Goal: Task Accomplishment & Management: Manage account settings

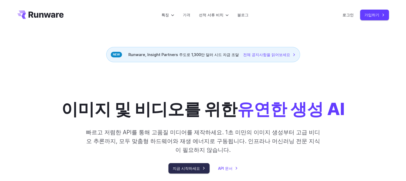
click at [193, 169] on font "지금 시작하세요" at bounding box center [186, 168] width 27 height 5
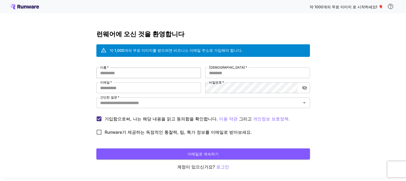
click at [158, 72] on input "이름   *" at bounding box center [148, 73] width 105 height 11
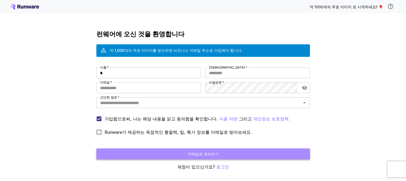
click at [209, 158] on button "이메일로 계속하기" at bounding box center [203, 154] width 214 height 11
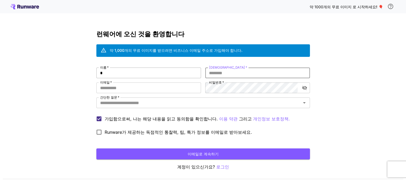
click at [133, 74] on input "*" at bounding box center [148, 73] width 105 height 11
type input "**"
click at [229, 75] on input "성   *" at bounding box center [257, 73] width 105 height 11
type input "*"
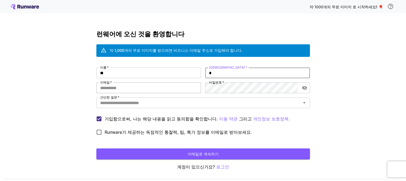
click at [188, 89] on input "이메일   *" at bounding box center [148, 88] width 105 height 11
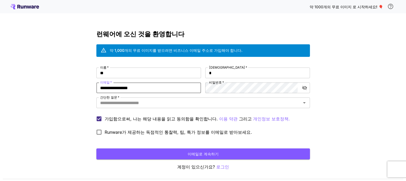
type input "**********"
click at [96, 149] on button "이메일로 계속하기" at bounding box center [203, 154] width 214 height 11
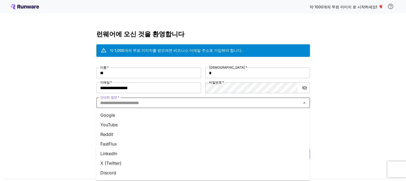
click at [267, 103] on input "간단한 질문   *" at bounding box center [199, 102] width 202 height 7
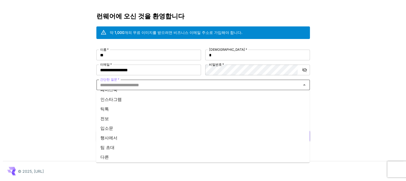
scroll to position [76, 0]
click at [106, 157] on font "다른" at bounding box center [104, 155] width 9 height 5
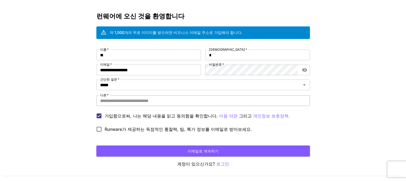
click at [252, 104] on input "다른   *" at bounding box center [203, 100] width 214 height 11
click at [298, 84] on icon "분명한" at bounding box center [297, 84] width 5 height 5
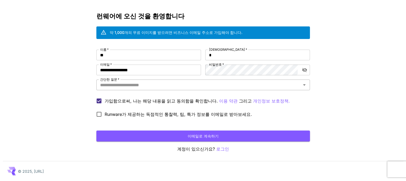
click at [308, 84] on div "간단한 질문   *" at bounding box center [203, 85] width 214 height 11
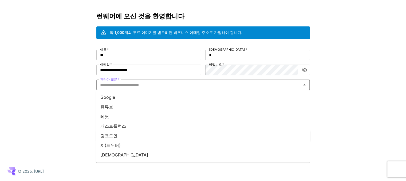
scroll to position [53, 0]
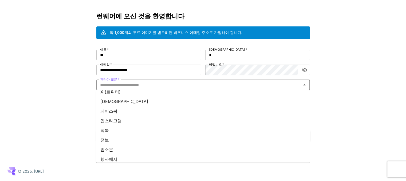
click at [124, 123] on li "인스타그램" at bounding box center [203, 121] width 214 height 10
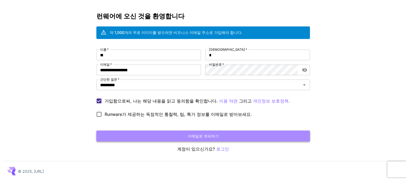
click at [143, 131] on button "이메일로 계속하기" at bounding box center [203, 136] width 214 height 11
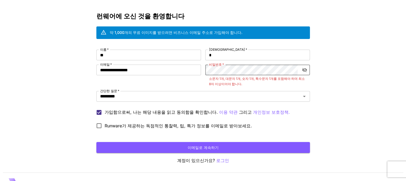
click at [305, 70] on icon "비밀번호 표시 전환" at bounding box center [304, 70] width 5 height 4
click at [189, 72] on div "**********" at bounding box center [203, 91] width 214 height 82
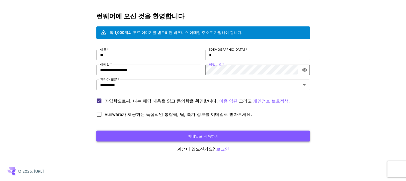
click at [174, 138] on button "이메일로 계속하기" at bounding box center [203, 136] width 214 height 11
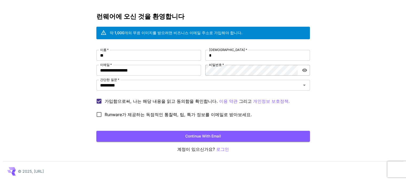
scroll to position [18, 0]
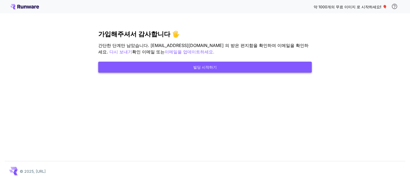
click at [225, 65] on button "빌딩 시작하기" at bounding box center [205, 67] width 214 height 11
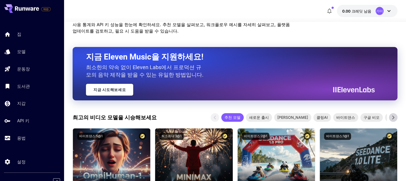
scroll to position [80, 0]
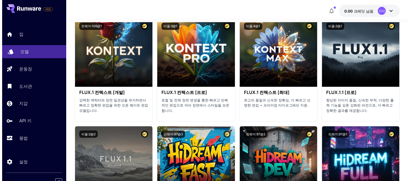
scroll to position [1257, 0]
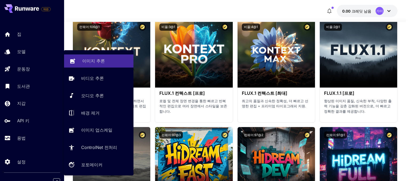
click at [87, 62] on font "이미지 추론" at bounding box center [93, 60] width 23 height 5
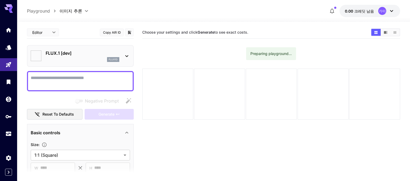
type input "**********"
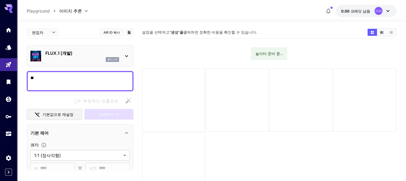
type textarea "*"
type textarea "***"
click at [151, 131] on section "설정을 선택하고 '생성'을 클릭하면 정확한 비용을 확인할 수 있습니다. 놀이터 준비 중..." at bounding box center [269, 116] width 254 height 181
click at [51, 100] on div "부정적인 프롬프트" at bounding box center [80, 101] width 107 height 11
drag, startPoint x: 59, startPoint y: 77, endPoint x: 22, endPoint y: 78, distance: 36.6
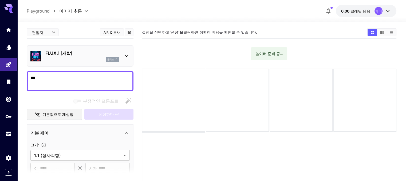
click at [22, 78] on section "**********" at bounding box center [211, 122] width 389 height 201
type textarea "*"
type textarea "********"
click at [38, 98] on div "부정적인 프롬프트" at bounding box center [80, 101] width 107 height 11
click at [128, 55] on icon at bounding box center [126, 56] width 6 height 6
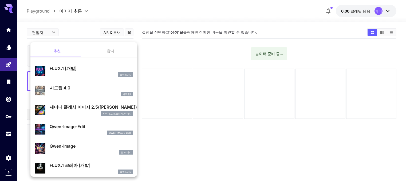
click at [110, 52] on font "찾다" at bounding box center [110, 51] width 7 height 5
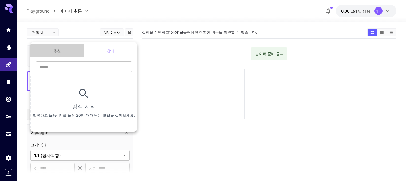
click at [65, 52] on button "추천" at bounding box center [56, 50] width 53 height 13
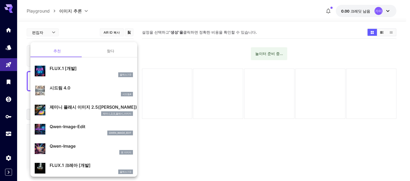
click at [172, 124] on div at bounding box center [205, 90] width 410 height 181
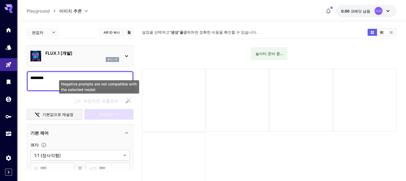
click at [105, 99] on font "부정적인 프롬프트" at bounding box center [101, 100] width 36 height 5
click at [57, 102] on div "부정적인 프롬프트" at bounding box center [80, 101] width 107 height 11
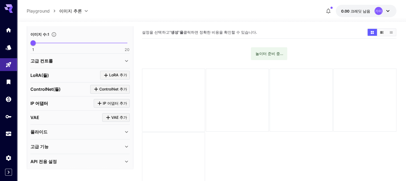
scroll to position [171, 0]
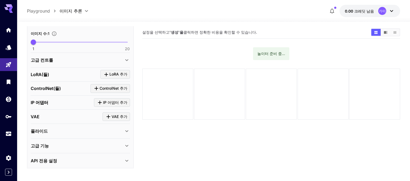
click at [77, 9] on body "**********" at bounding box center [205, 111] width 410 height 223
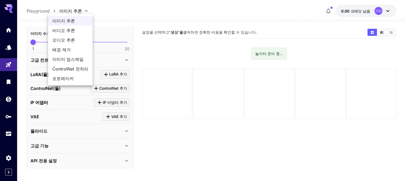
click at [73, 59] on font "이미지 업스케일" at bounding box center [67, 59] width 31 height 5
type input "**********"
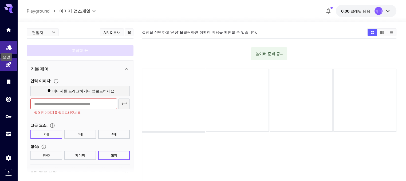
click at [9, 45] on icon "모델" at bounding box center [9, 45] width 6 height 5
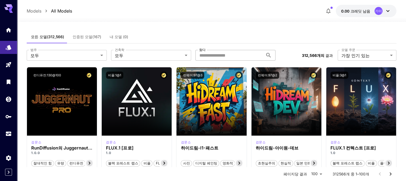
click at [223, 55] on input "찾다" at bounding box center [230, 55] width 68 height 11
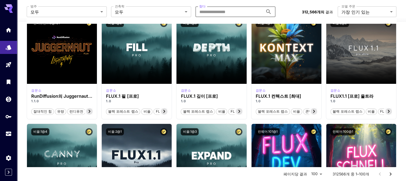
scroll to position [27, 0]
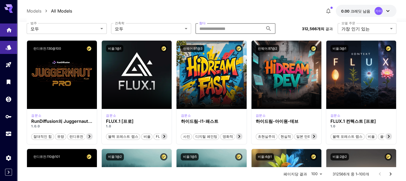
click at [9, 33] on link at bounding box center [8, 30] width 17 height 13
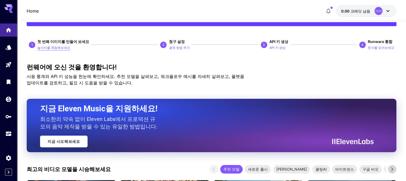
click at [56, 49] on font "놀이터를 체험해보세요" at bounding box center [53, 48] width 33 height 4
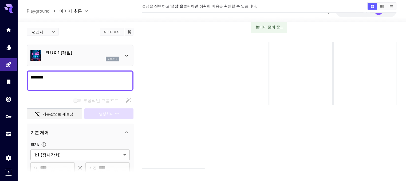
scroll to position [27, 0]
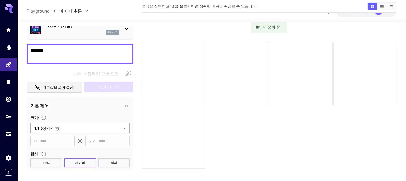
click at [69, 125] on body "**********" at bounding box center [203, 84] width 406 height 223
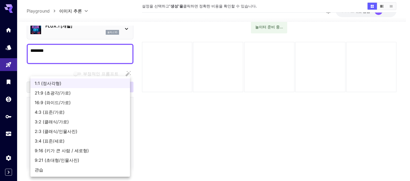
click at [52, 50] on div at bounding box center [205, 90] width 410 height 181
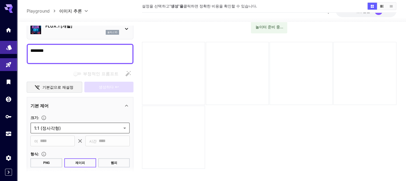
drag, startPoint x: 46, startPoint y: 52, endPoint x: 0, endPoint y: 52, distance: 45.9
click at [0, 52] on div "**********" at bounding box center [203, 84] width 406 height 223
click at [12, 48] on icon "모델" at bounding box center [9, 46] width 6 height 6
paste textarea "**********"
type textarea "**********"
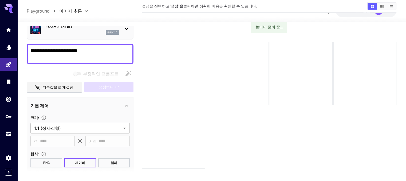
click at [73, 90] on button "기본값으로 재설정" at bounding box center [55, 87] width 56 height 11
click at [79, 105] on div "기본 제어" at bounding box center [76, 106] width 93 height 6
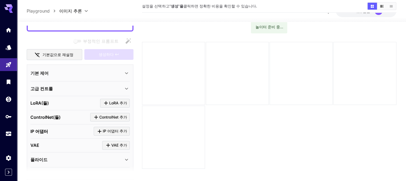
scroll to position [35, 0]
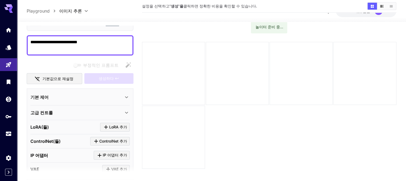
click at [105, 95] on div "기본 제어" at bounding box center [76, 97] width 93 height 6
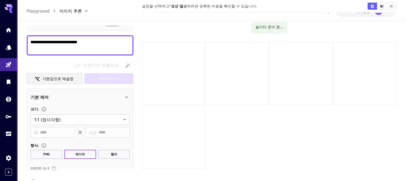
click at [110, 79] on div "생성하다" at bounding box center [108, 78] width 49 height 11
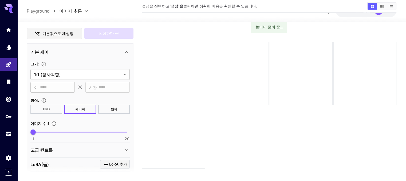
scroll to position [89, 0]
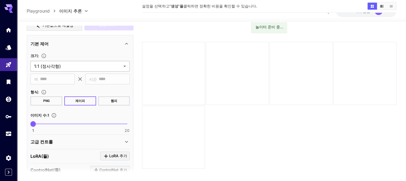
click at [76, 69] on body "**********" at bounding box center [203, 84] width 406 height 223
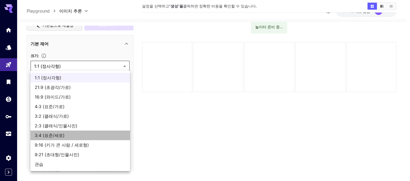
click at [61, 135] on font "3:4 (표준/세로)" at bounding box center [50, 135] width 30 height 5
type input "**********"
type input "***"
type input "****"
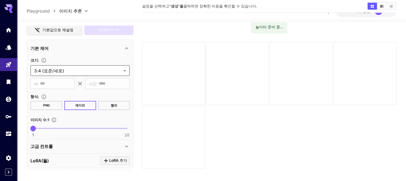
scroll to position [115, 0]
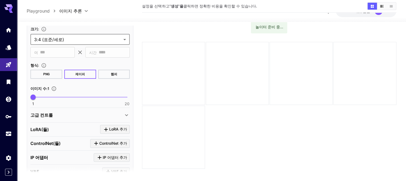
click at [51, 76] on button "PNG" at bounding box center [46, 74] width 32 height 9
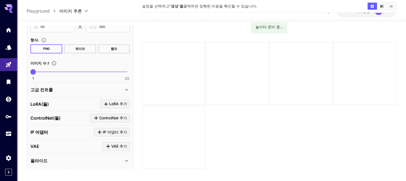
scroll to position [169, 0]
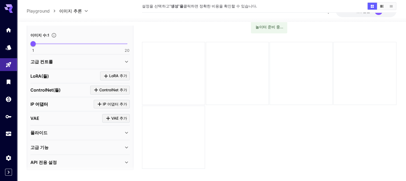
click at [110, 165] on div "API 전용 설정" at bounding box center [79, 162] width 99 height 13
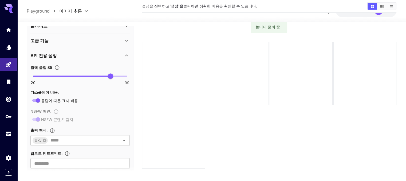
scroll to position [286, 0]
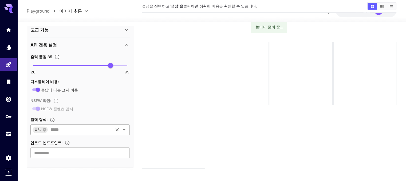
click at [120, 129] on button "분명한" at bounding box center [117, 129] width 7 height 7
click at [104, 117] on div "출력 형식 :" at bounding box center [79, 119] width 99 height 6
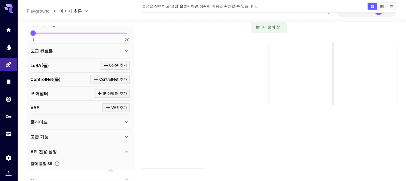
scroll to position [46, 0]
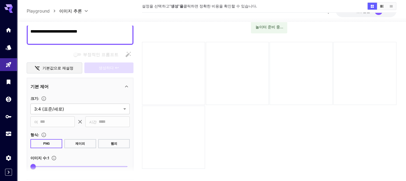
click at [115, 60] on div "부정적인 프롬프트 기본값으로 재설정 생성하다" at bounding box center [80, 61] width 107 height 24
click at [106, 68] on div "생성하다" at bounding box center [108, 68] width 49 height 11
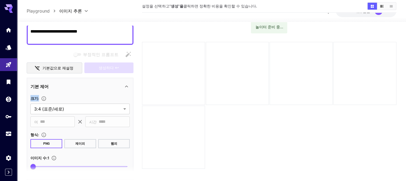
click at [127, 85] on icon at bounding box center [126, 86] width 3 height 2
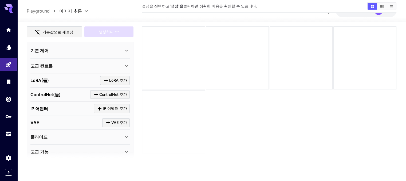
scroll to position [153, 0]
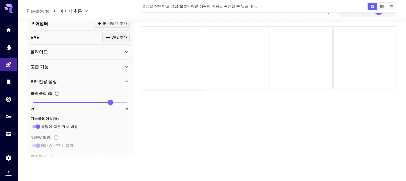
click at [129, 79] on icon at bounding box center [126, 81] width 6 height 6
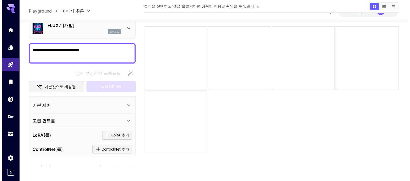
scroll to position [0, 0]
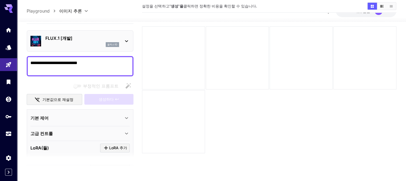
click at [128, 38] on icon at bounding box center [126, 41] width 6 height 6
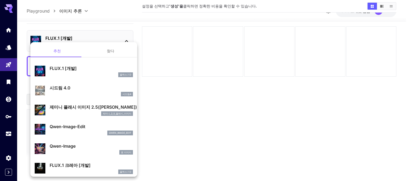
click at [85, 88] on p "시드림 4.0" at bounding box center [91, 88] width 83 height 6
type input "**********"
type input "****"
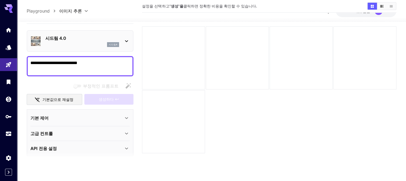
click at [127, 43] on icon at bounding box center [126, 41] width 6 height 6
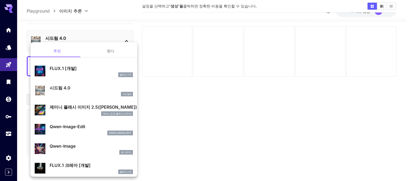
click at [97, 53] on button "찾다" at bounding box center [110, 50] width 53 height 13
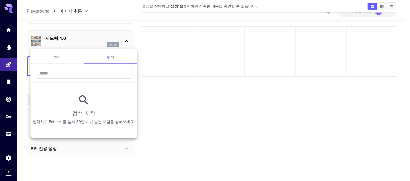
click at [59, 49] on ul "추천 찾다 ​ 검색 시작 입력하고 Enter 키를 눌러 20만 개가 넘는 모델을 살펴보세요." at bounding box center [83, 93] width 107 height 89
click at [53, 56] on button "추천" at bounding box center [56, 57] width 53 height 13
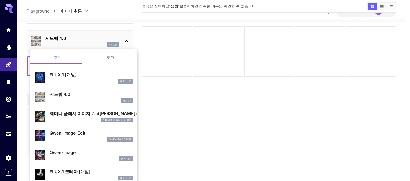
click at [68, 114] on font "제미니 플래시 이미지 2.5(나노 바나나)" at bounding box center [93, 113] width 87 height 5
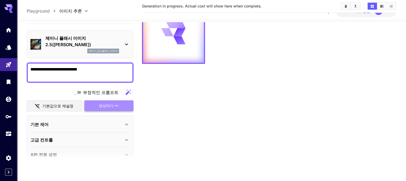
click at [97, 103] on button "생성하다" at bounding box center [108, 105] width 49 height 11
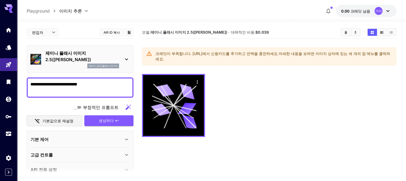
click at [128, 59] on icon at bounding box center [126, 60] width 3 height 2
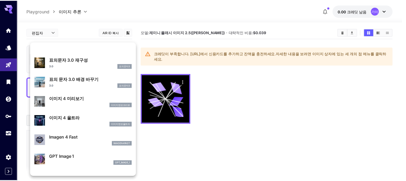
scroll to position [242, 0]
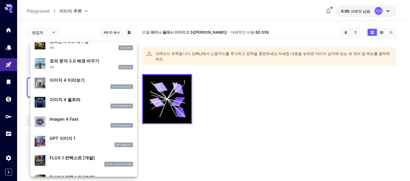
click at [81, 85] on div "이미지앤포프리뷰" at bounding box center [91, 86] width 83 height 5
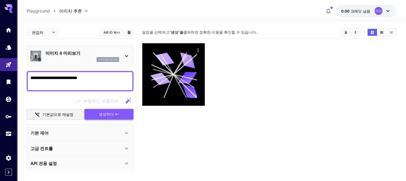
click at [102, 111] on span "생성하다" at bounding box center [106, 114] width 15 height 7
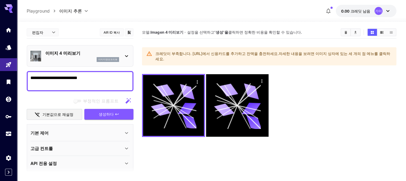
click at [279, 53] on font "크레딧이 부족합니다. https://my.runware.ai/wallet에서 신용카드를 추가하고 잔액을 충전하세요." at bounding box center [216, 53] width 123 height 5
click at [265, 57] on div "크레딧이 부족합니다. https://my.runware.ai/wallet에서 신용카드를 추가하고 잔액을 충전하세요. 자세한 내용을 보려면 이미…" at bounding box center [273, 56] width 237 height 15
click at [352, 14] on body "**********" at bounding box center [203, 111] width 406 height 223
click at [390, 11] on icon at bounding box center [388, 11] width 6 height 6
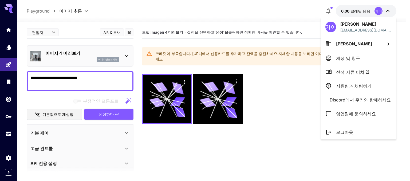
click at [390, 11] on div at bounding box center [205, 90] width 410 height 181
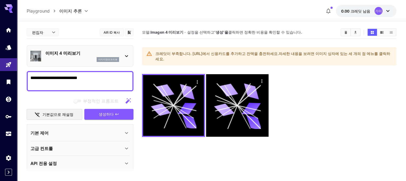
click at [8, 9] on icon at bounding box center [8, 8] width 9 height 9
click at [7, 29] on icon "집" at bounding box center [8, 28] width 5 height 5
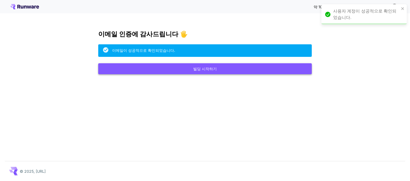
click at [182, 69] on button "빌딩 시작하기" at bounding box center [205, 68] width 214 height 11
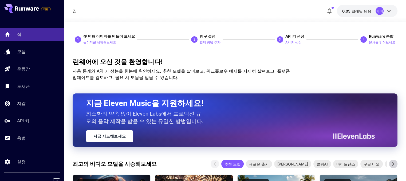
scroll to position [107, 0]
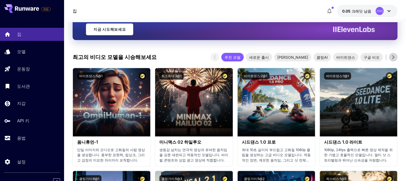
click at [394, 59] on icon at bounding box center [394, 57] width 8 height 8
click at [322, 54] on span "구글 비오" at bounding box center [333, 57] width 22 height 6
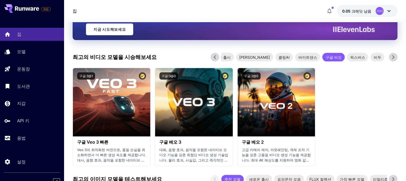
click at [216, 56] on icon at bounding box center [215, 57] width 8 height 8
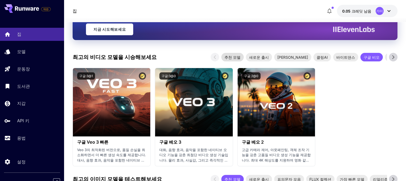
click at [233, 54] on div "추천 모델" at bounding box center [232, 57] width 22 height 9
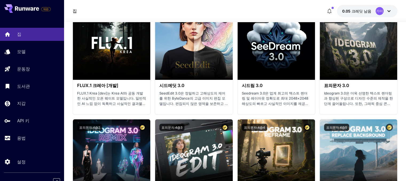
scroll to position [855, 0]
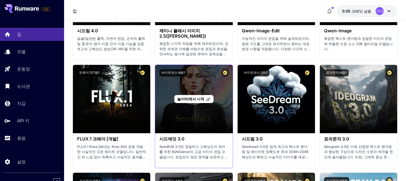
click at [176, 116] on div "놀이터에서 시작" at bounding box center [193, 99] width 77 height 68
click at [198, 97] on font "놀이터에서 시작" at bounding box center [190, 99] width 27 height 5
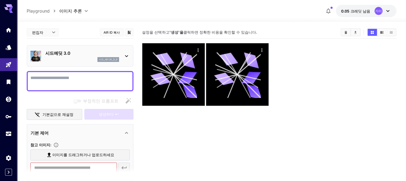
click at [104, 77] on textarea "부정적인 프롬프트" at bounding box center [79, 81] width 99 height 13
type textarea "**********"
click at [80, 8] on body "**********" at bounding box center [203, 111] width 406 height 223
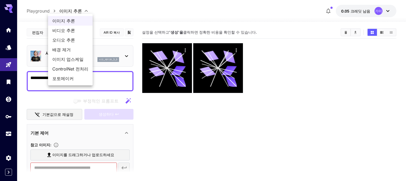
click at [76, 20] on span "이미지 추론" at bounding box center [70, 21] width 36 height 6
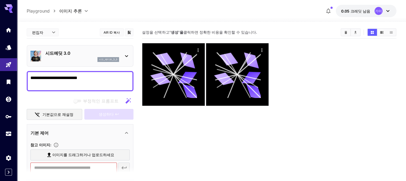
click at [126, 53] on div at bounding box center [126, 56] width 6 height 7
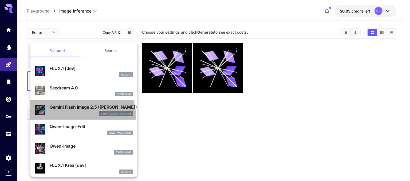
click at [80, 116] on div "Gemini Flash Image 2.5 (Nano Banana) gemini_2_5_flash_image" at bounding box center [84, 110] width 98 height 16
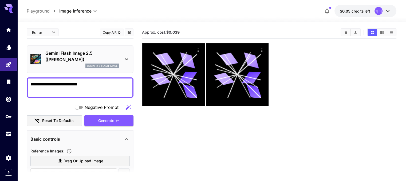
click at [128, 62] on icon at bounding box center [126, 59] width 6 height 6
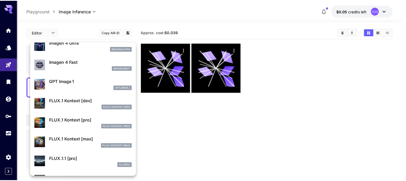
scroll to position [299, 0]
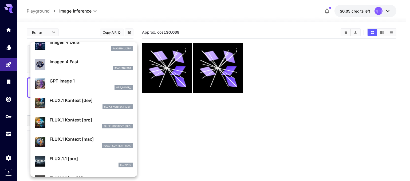
click at [56, 81] on p "GPT Image 1" at bounding box center [91, 81] width 83 height 6
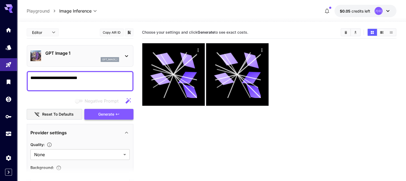
click at [91, 111] on button "Generate" at bounding box center [108, 114] width 49 height 11
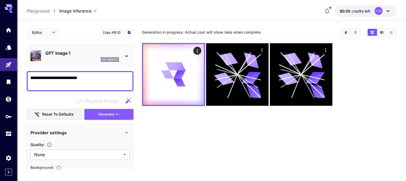
click at [391, 10] on icon at bounding box center [388, 11] width 6 height 6
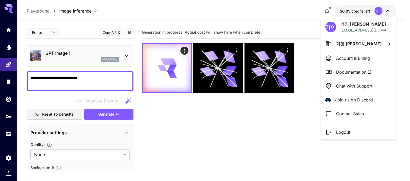
click at [391, 10] on div at bounding box center [205, 90] width 410 height 181
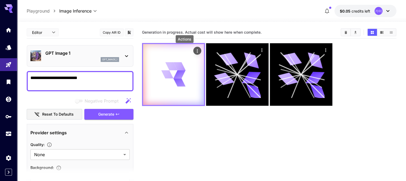
click at [195, 48] on icon "Actions" at bounding box center [197, 50] width 5 height 5
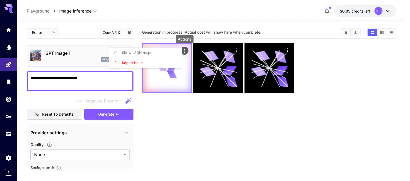
click at [184, 48] on div at bounding box center [205, 90] width 410 height 181
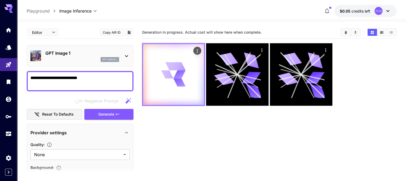
click at [148, 67] on div at bounding box center [173, 74] width 61 height 61
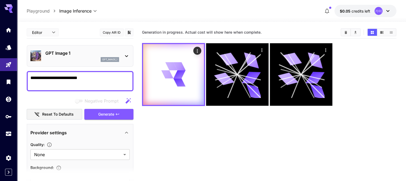
click at [126, 56] on icon at bounding box center [126, 56] width 6 height 6
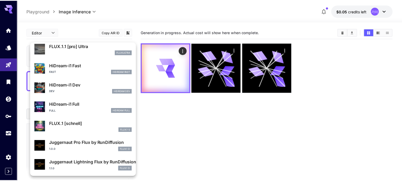
scroll to position [432, 0]
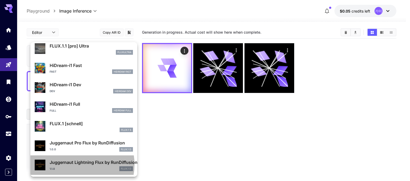
click at [78, 164] on p "Juggernaut Lightning Flux by RunDiffusion" at bounding box center [91, 162] width 83 height 6
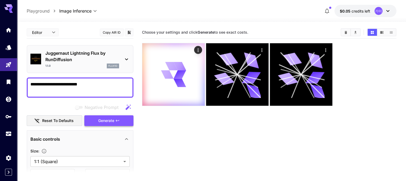
click at [90, 122] on button "Generate" at bounding box center [108, 120] width 49 height 11
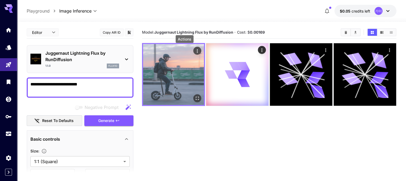
click at [195, 49] on icon "Actions" at bounding box center [197, 50] width 5 height 5
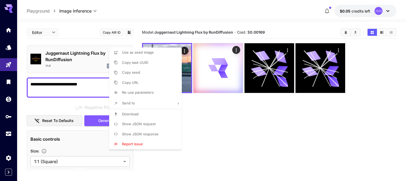
click at [208, 134] on div at bounding box center [205, 90] width 410 height 181
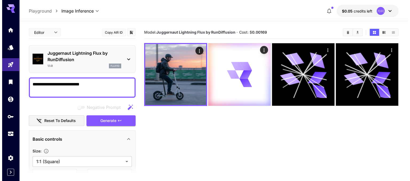
scroll to position [27, 0]
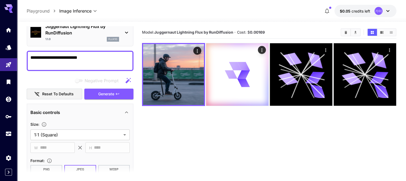
click at [125, 30] on icon at bounding box center [126, 32] width 6 height 6
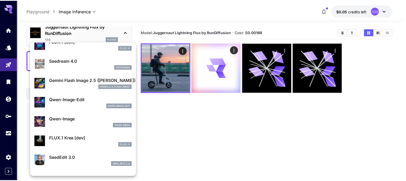
scroll to position [0, 0]
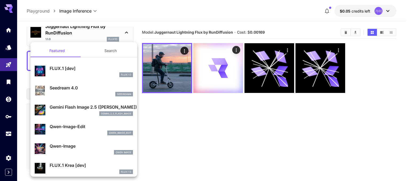
click at [67, 71] on p "FLUX.1 [dev]" at bounding box center [91, 68] width 83 height 6
type input "**"
type input "***"
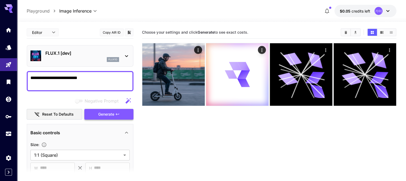
click at [118, 116] on button "Generate" at bounding box center [108, 114] width 49 height 11
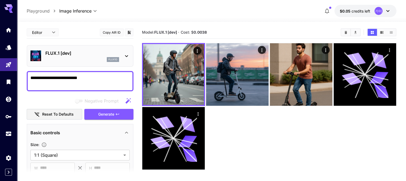
click at [99, 75] on textarea "**********" at bounding box center [79, 81] width 99 height 13
paste textarea "**********"
type textarea "**********"
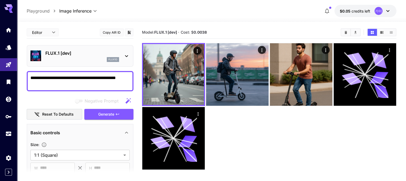
click at [126, 55] on icon at bounding box center [126, 56] width 6 height 6
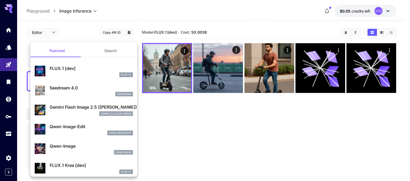
click at [79, 104] on p "Gemini Flash Image 2.5 (Nano Banana)" at bounding box center [91, 107] width 83 height 6
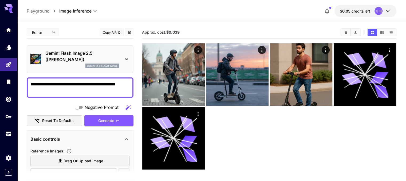
click at [8, 9] on icon at bounding box center [8, 7] width 9 height 6
click at [6, 32] on link at bounding box center [8, 30] width 17 height 13
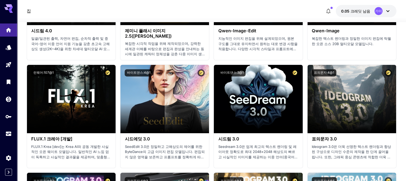
scroll to position [748, 0]
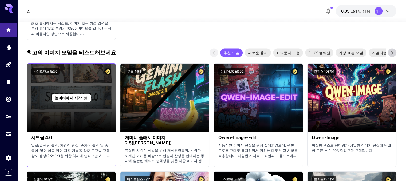
click at [70, 99] on font "놀이터에서 시작" at bounding box center [68, 98] width 27 height 5
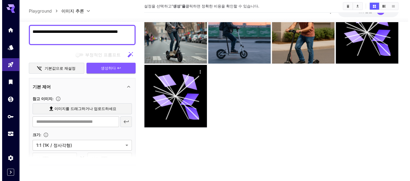
scroll to position [53, 0]
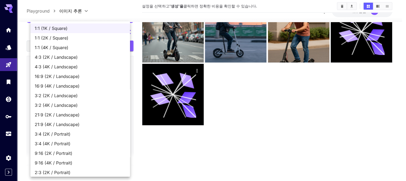
click at [94, 120] on body "**********" at bounding box center [203, 69] width 406 height 223
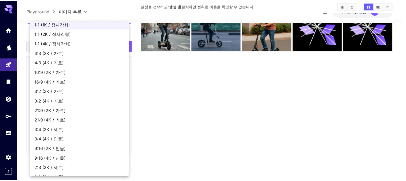
scroll to position [0, 0]
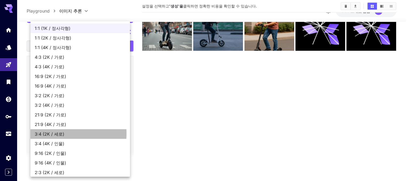
click at [42, 134] on font "3:4 (2K / 세로)" at bounding box center [50, 133] width 30 height 5
type input "**********"
type input "****"
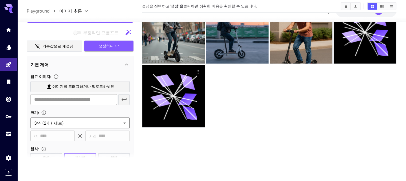
scroll to position [107, 0]
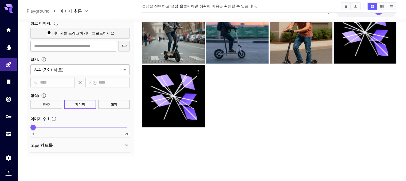
click at [55, 103] on button "PNG" at bounding box center [46, 104] width 32 height 9
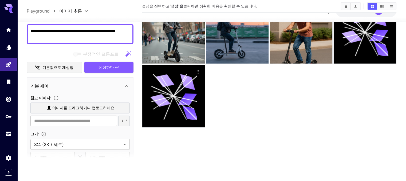
scroll to position [0, 0]
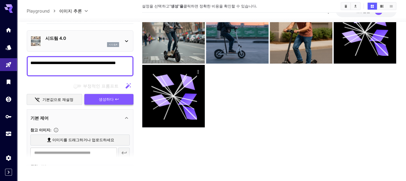
click at [116, 102] on button "생성하다" at bounding box center [108, 99] width 49 height 11
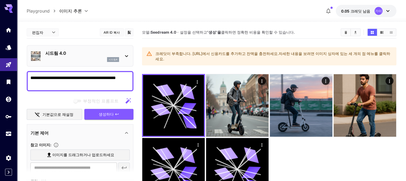
click at [127, 56] on icon at bounding box center [126, 56] width 3 height 2
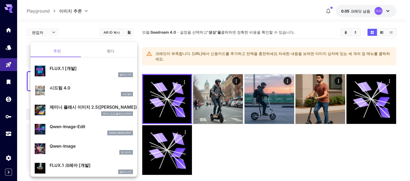
click at [139, 49] on div at bounding box center [205, 90] width 410 height 181
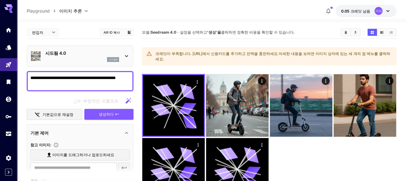
click at [128, 56] on icon at bounding box center [126, 56] width 6 height 6
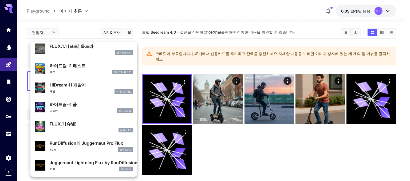
scroll to position [432, 0]
click at [59, 87] on font "HiDream-i1 개발자" at bounding box center [68, 84] width 36 height 5
type input "**********"
type input "***"
type input "****"
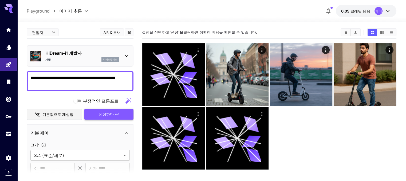
click at [114, 115] on button "생성하다" at bounding box center [108, 114] width 49 height 11
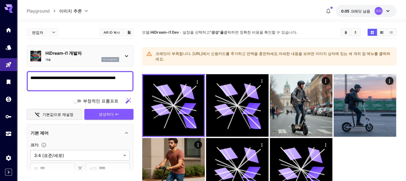
click at [127, 53] on icon at bounding box center [126, 56] width 6 height 6
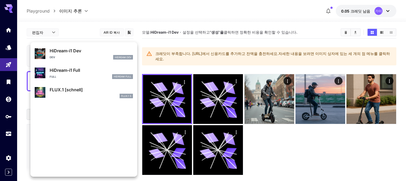
scroll to position [432, 0]
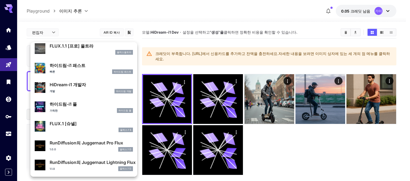
click at [62, 125] on font "FLUX.1 [슈넬]" at bounding box center [63, 123] width 27 height 5
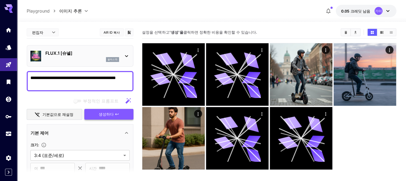
click at [98, 112] on button "생성하다" at bounding box center [108, 114] width 49 height 11
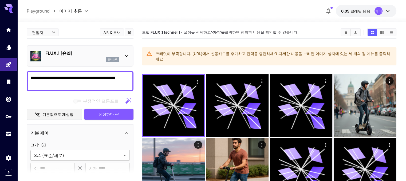
click at [126, 57] on icon at bounding box center [126, 56] width 6 height 6
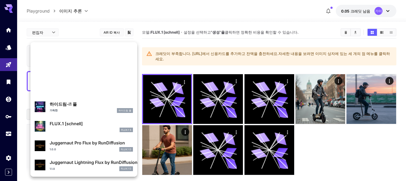
scroll to position [432, 0]
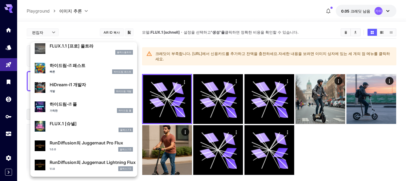
drag, startPoint x: 57, startPoint y: 65, endPoint x: 65, endPoint y: 72, distance: 10.8
click at [57, 65] on font "하이드림-i1 패스트" at bounding box center [68, 65] width 36 height 5
type input "**"
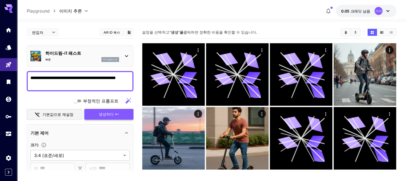
click at [99, 112] on button "생성하다" at bounding box center [108, 114] width 49 height 11
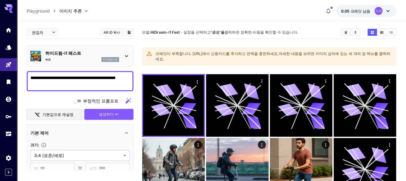
click at [124, 55] on icon at bounding box center [126, 56] width 6 height 6
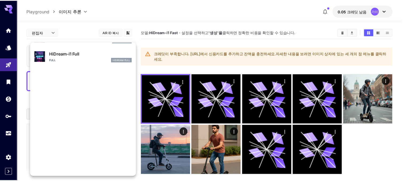
scroll to position [432, 0]
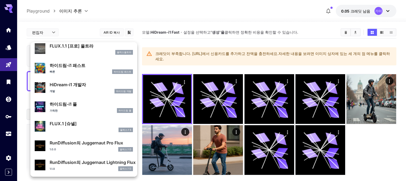
click at [361, 12] on div at bounding box center [205, 90] width 410 height 181
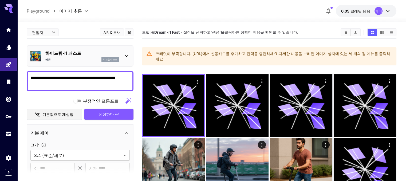
click at [390, 11] on icon at bounding box center [388, 11] width 6 height 6
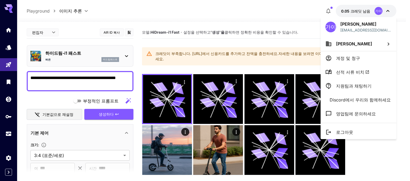
click at [348, 11] on div at bounding box center [205, 90] width 410 height 181
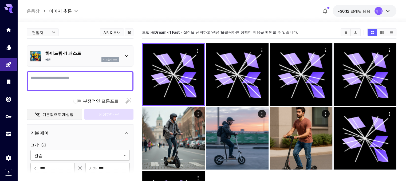
click at [300, 13] on div "**********" at bounding box center [212, 11] width 370 height 12
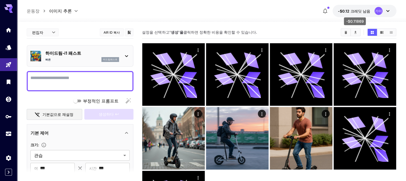
click at [350, 13] on font "-$0.12" at bounding box center [343, 11] width 11 height 5
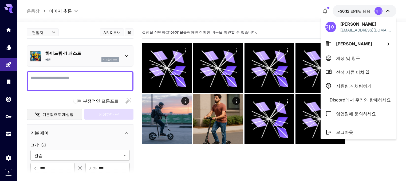
click at [328, 10] on div at bounding box center [205, 90] width 410 height 181
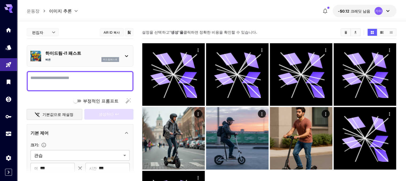
click at [327, 11] on icon "button" at bounding box center [325, 11] width 6 height 6
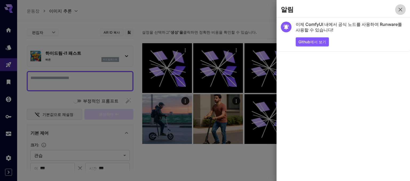
click at [400, 12] on icon "button" at bounding box center [401, 9] width 6 height 6
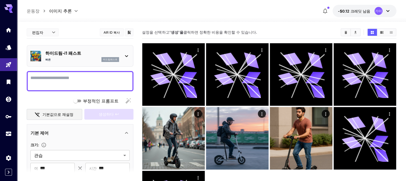
click at [388, 11] on icon at bounding box center [388, 11] width 3 height 2
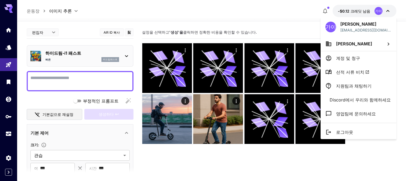
click at [357, 59] on font "계정 및 청구" at bounding box center [348, 58] width 24 height 5
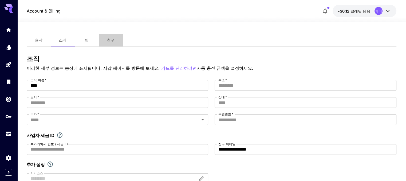
click at [106, 41] on button "청구" at bounding box center [111, 40] width 24 height 13
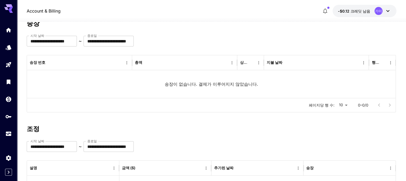
scroll to position [74, 0]
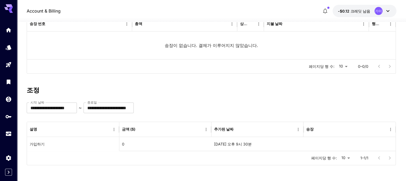
click at [383, 9] on div "가이" at bounding box center [383, 11] width 17 height 8
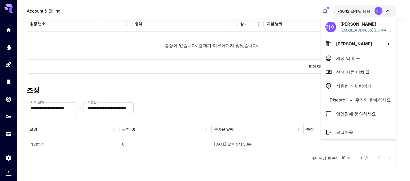
click at [359, 44] on li "이가영" at bounding box center [359, 44] width 76 height 14
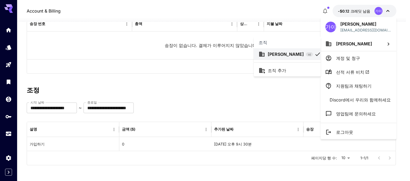
click at [330, 28] on div at bounding box center [205, 90] width 410 height 181
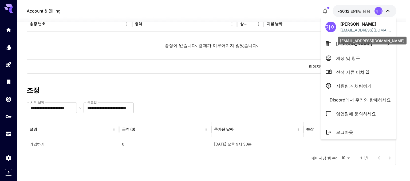
click at [353, 30] on font "epd0505@naver.com" at bounding box center [366, 33] width 50 height 10
click at [354, 60] on font "계정 및 청구" at bounding box center [348, 58] width 24 height 5
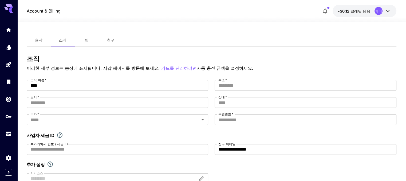
click at [85, 36] on button "팀" at bounding box center [87, 40] width 24 height 13
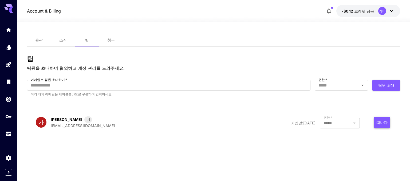
click at [379, 125] on font "떠나다" at bounding box center [382, 122] width 11 height 7
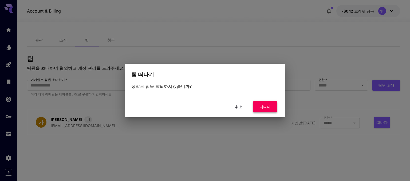
click at [262, 106] on font "떠나다" at bounding box center [265, 106] width 11 height 5
click at [269, 106] on font "떠나다" at bounding box center [265, 106] width 11 height 5
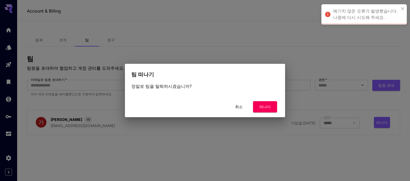
click at [400, 8] on div "예기치 않은 오류가 발생했습니다. 나중에 다시 시도해 주세요." at bounding box center [362, 14] width 77 height 16
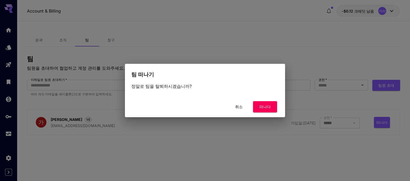
click at [237, 112] on button "취소" at bounding box center [239, 106] width 24 height 11
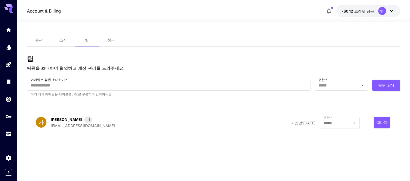
click at [384, 11] on font "가이" at bounding box center [382, 11] width 7 height 4
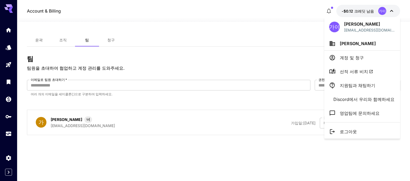
click at [44, 42] on div at bounding box center [205, 90] width 410 height 181
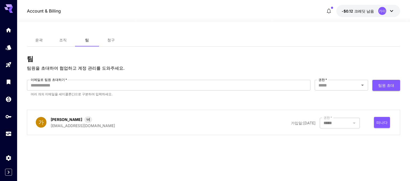
click at [44, 42] on button "윤곽" at bounding box center [39, 40] width 24 height 13
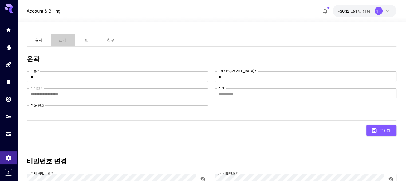
click at [61, 44] on button "조직" at bounding box center [63, 40] width 24 height 13
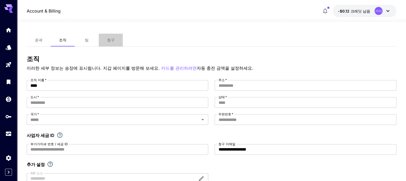
click at [105, 42] on button "청구" at bounding box center [111, 40] width 24 height 13
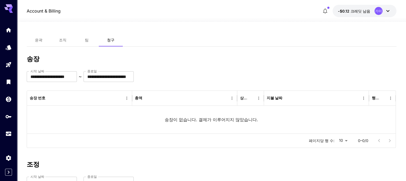
click at [87, 41] on font "팀" at bounding box center [87, 40] width 4 height 5
